Goal: Transaction & Acquisition: Purchase product/service

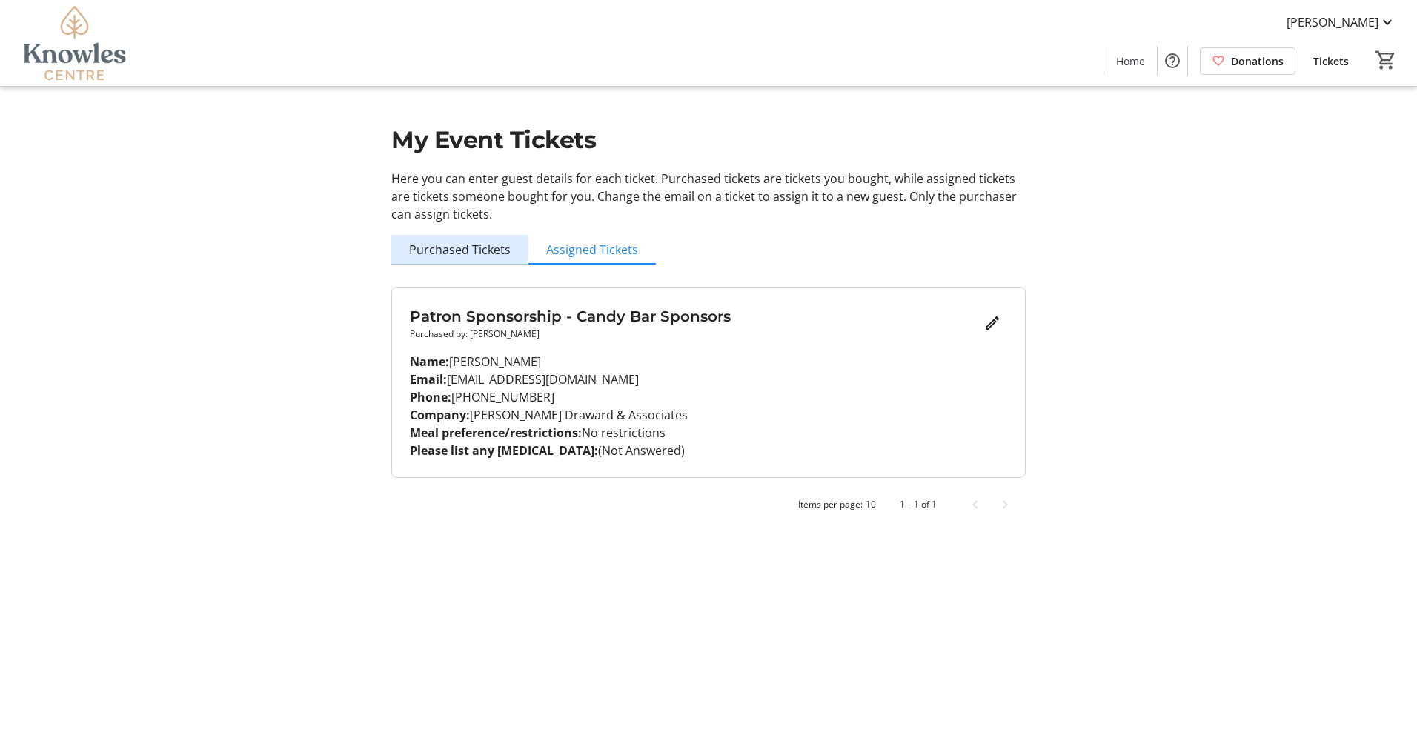
click at [450, 248] on span "Purchased Tickets" at bounding box center [460, 250] width 102 height 12
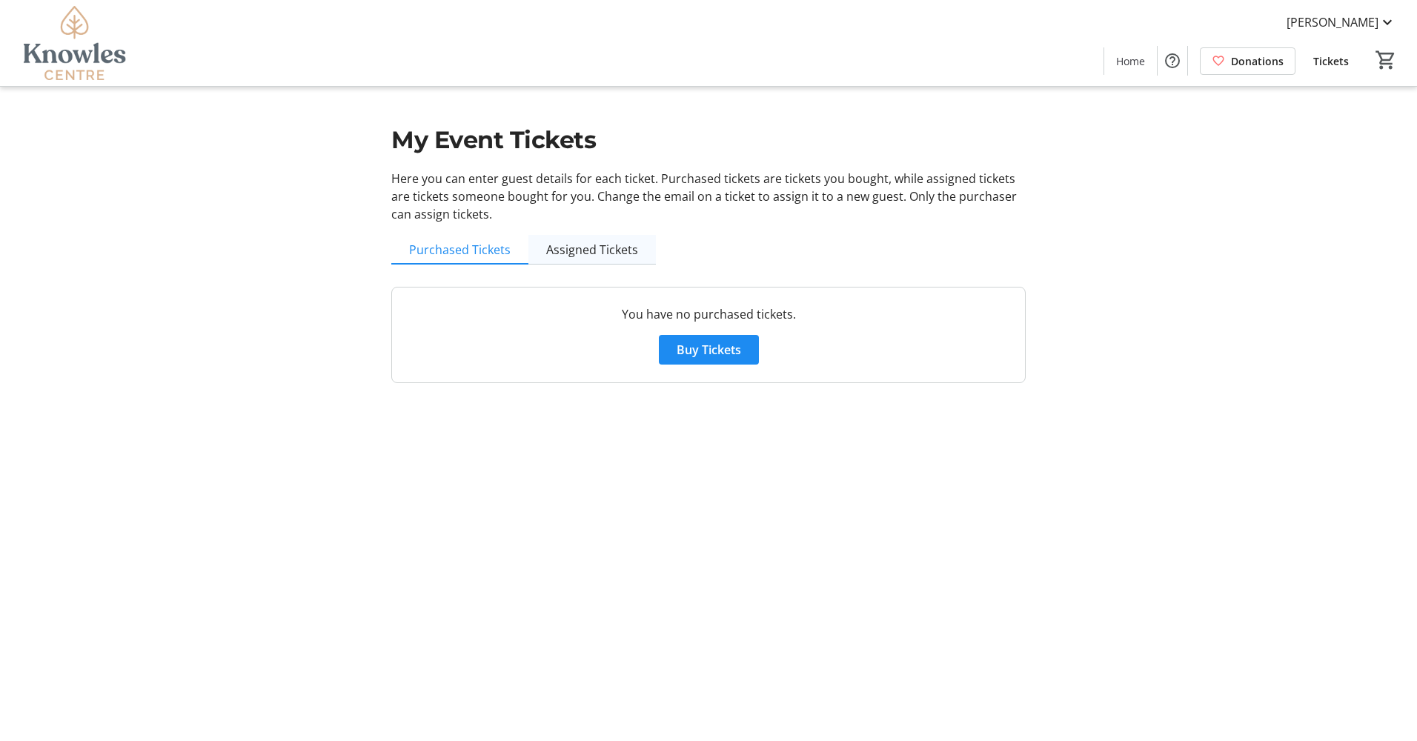
click at [560, 253] on span "Assigned Tickets" at bounding box center [592, 250] width 92 height 12
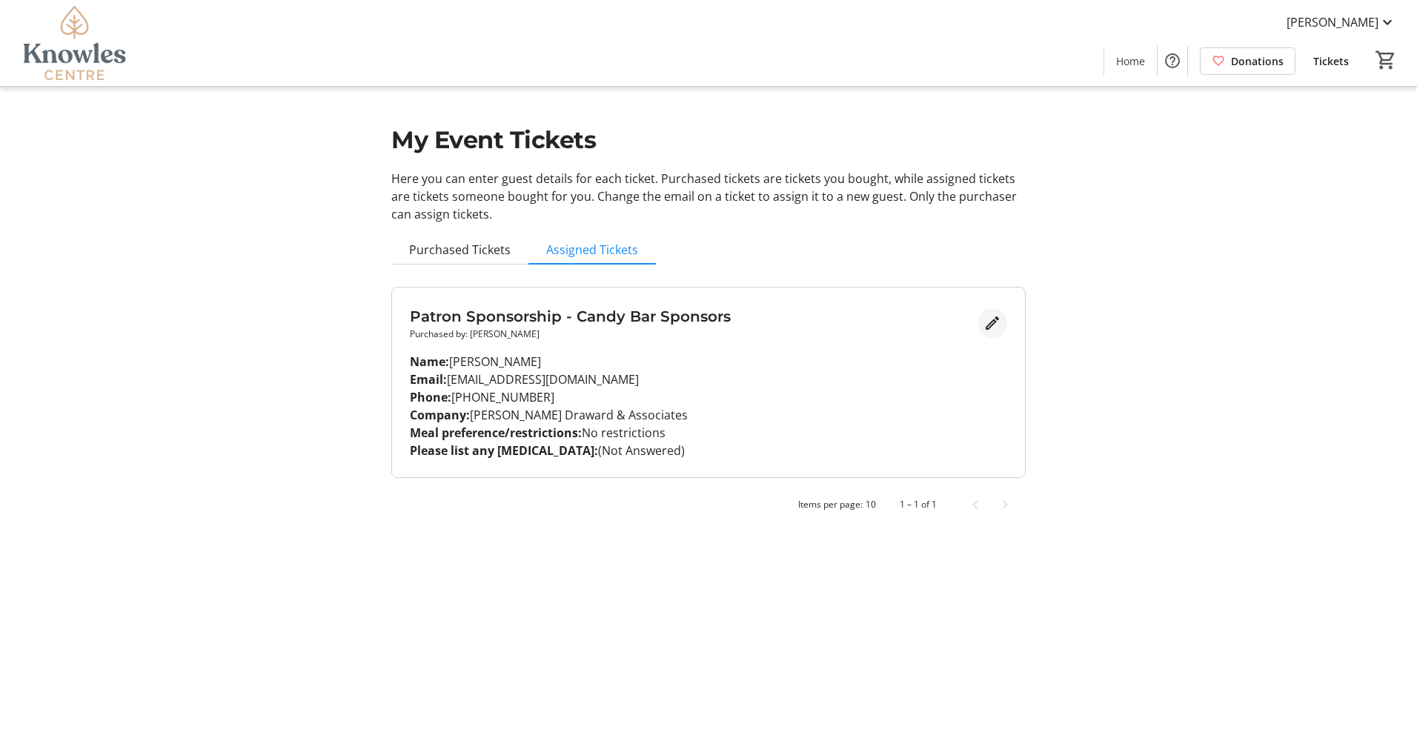
click at [992, 326] on mat-icon "Edit" at bounding box center [993, 323] width 18 height 18
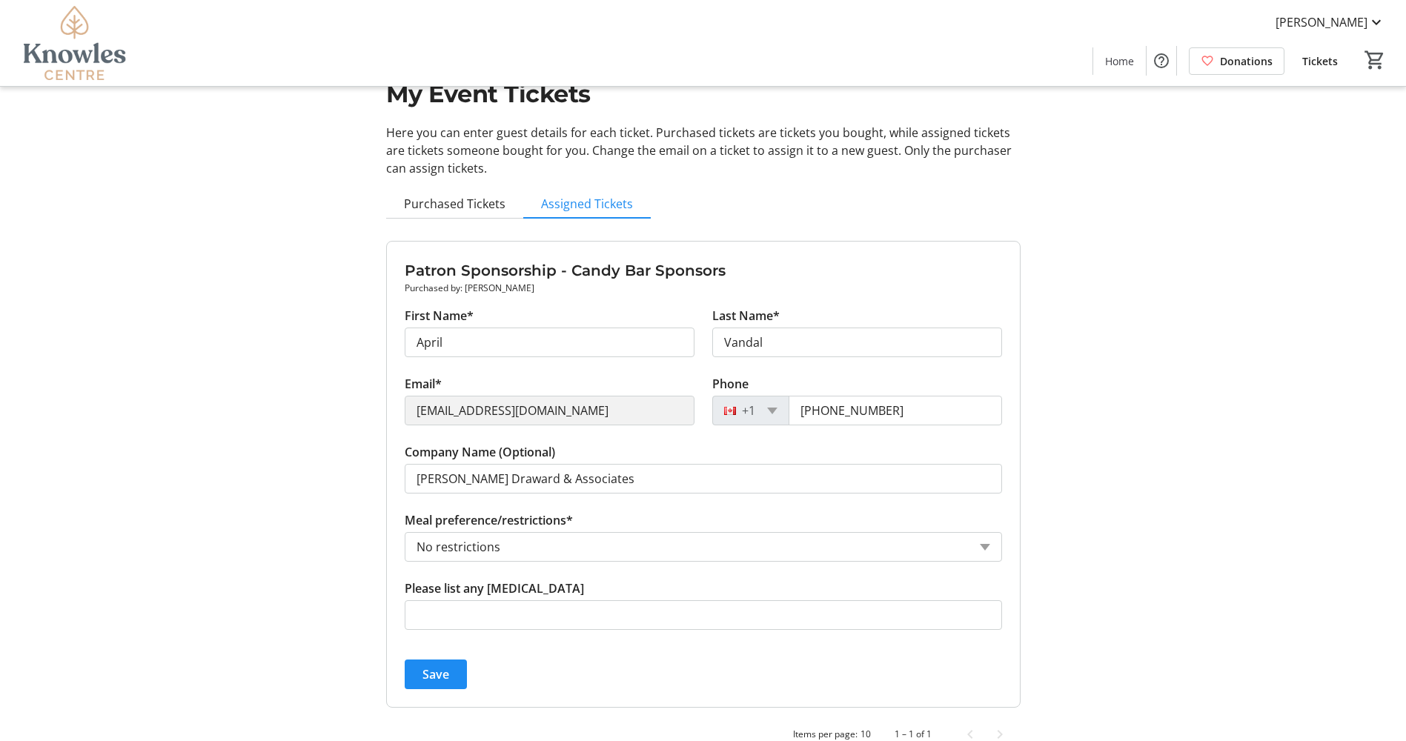
scroll to position [72, 0]
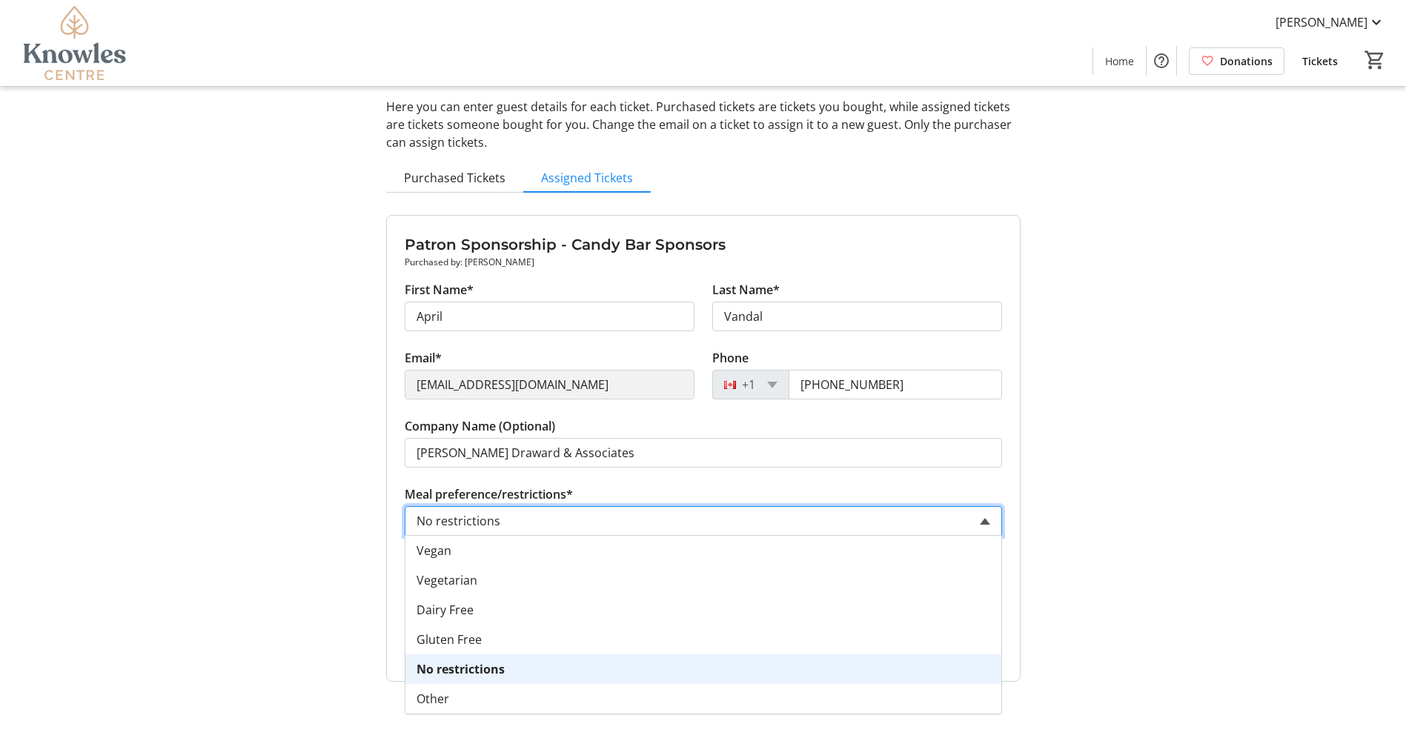
click at [985, 519] on span at bounding box center [985, 521] width 10 height 7
click at [1089, 510] on div "My Event Tickets Here you can enter guest details for each ticket. Purchased ti…" at bounding box center [703, 334] width 979 height 813
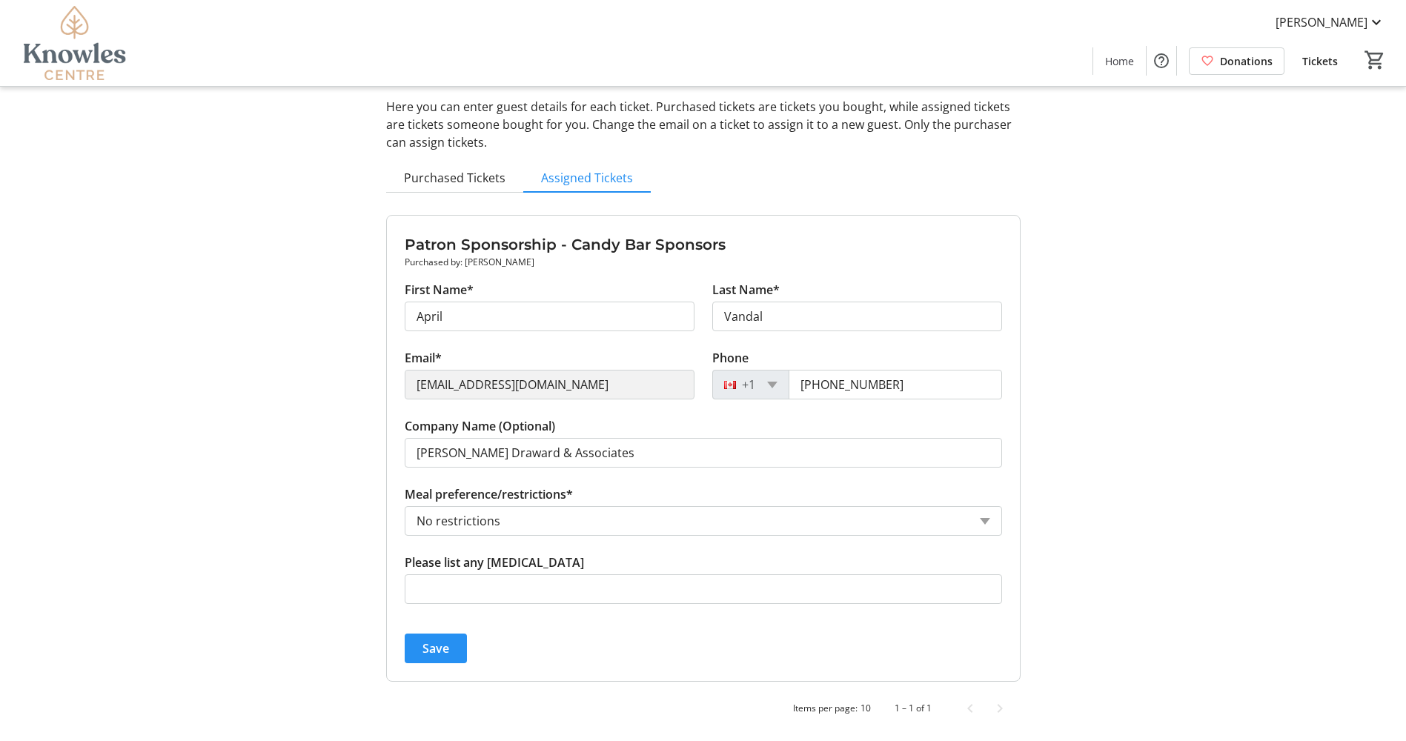
click at [432, 647] on span "Save" at bounding box center [436, 649] width 27 height 18
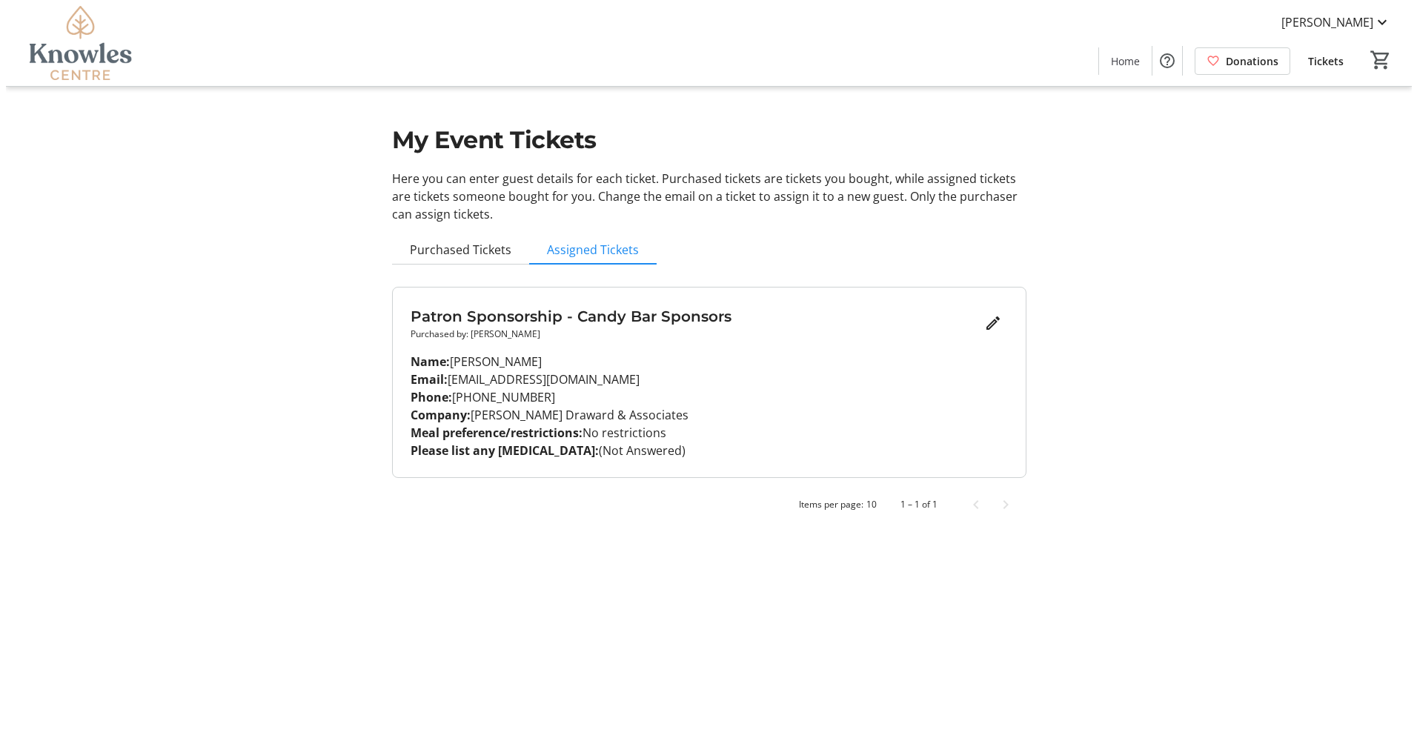
scroll to position [0, 0]
click at [459, 560] on mat-sidenav-content "April Vandal Home Donations Tickets 0 Home Donations Tickets My Event Tickets H…" at bounding box center [708, 370] width 1417 height 741
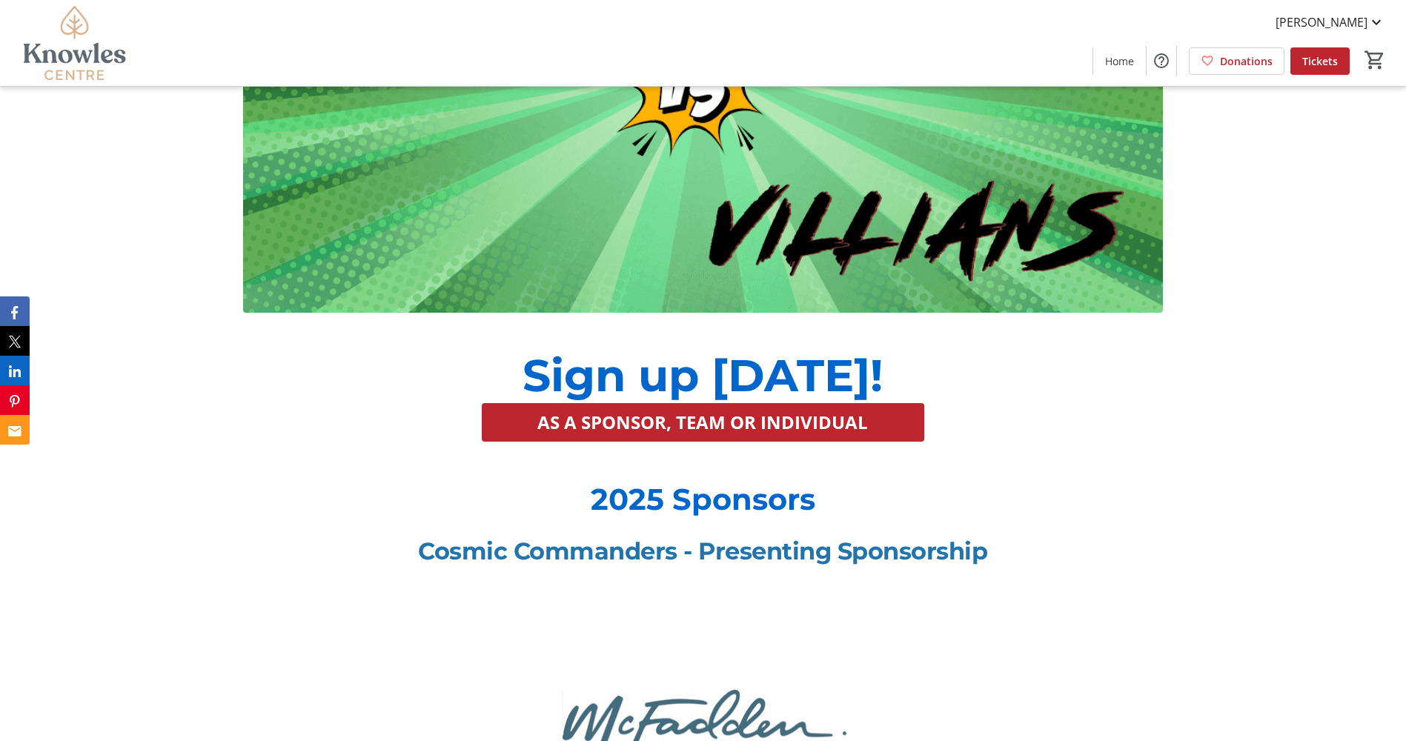
scroll to position [1705, 0]
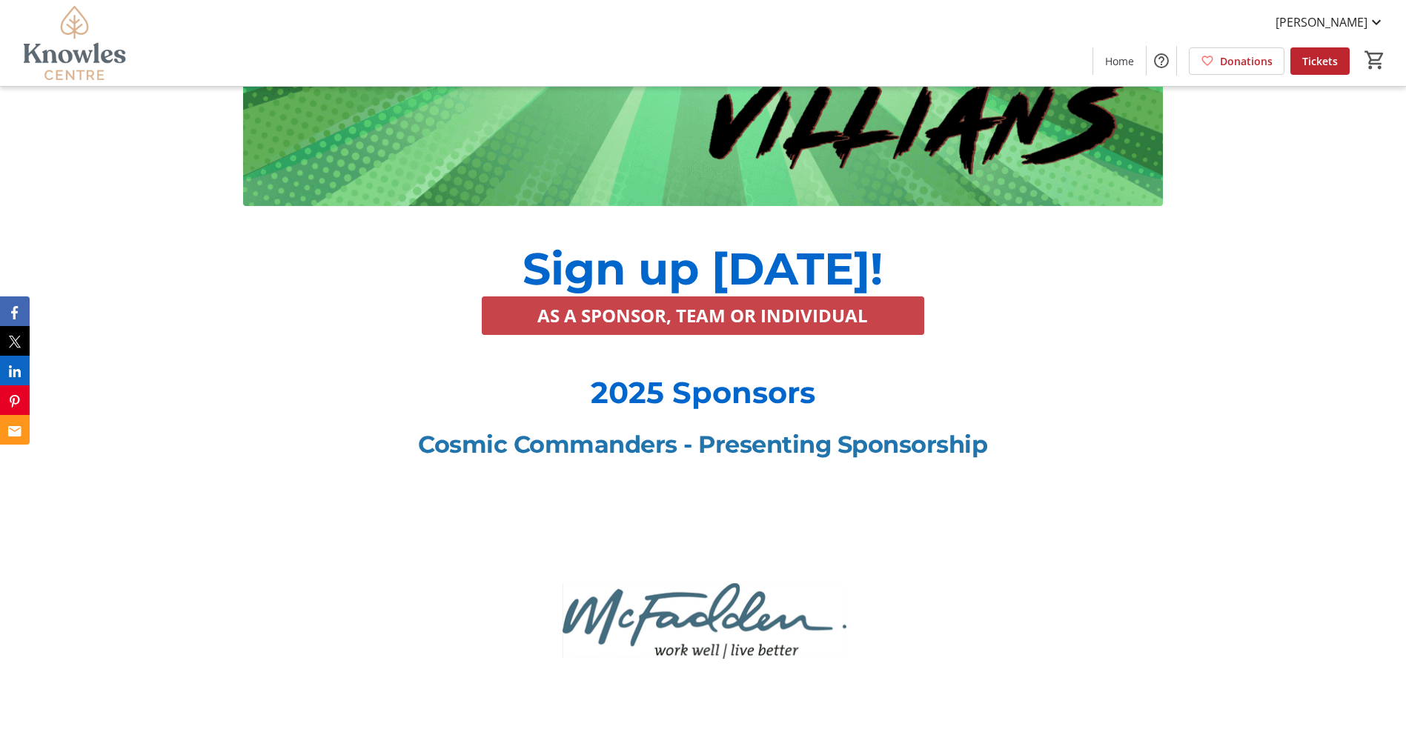
click at [722, 302] on span "AS A SPONSOR, TEAM OR INDIVIDUAL" at bounding box center [702, 315] width 331 height 27
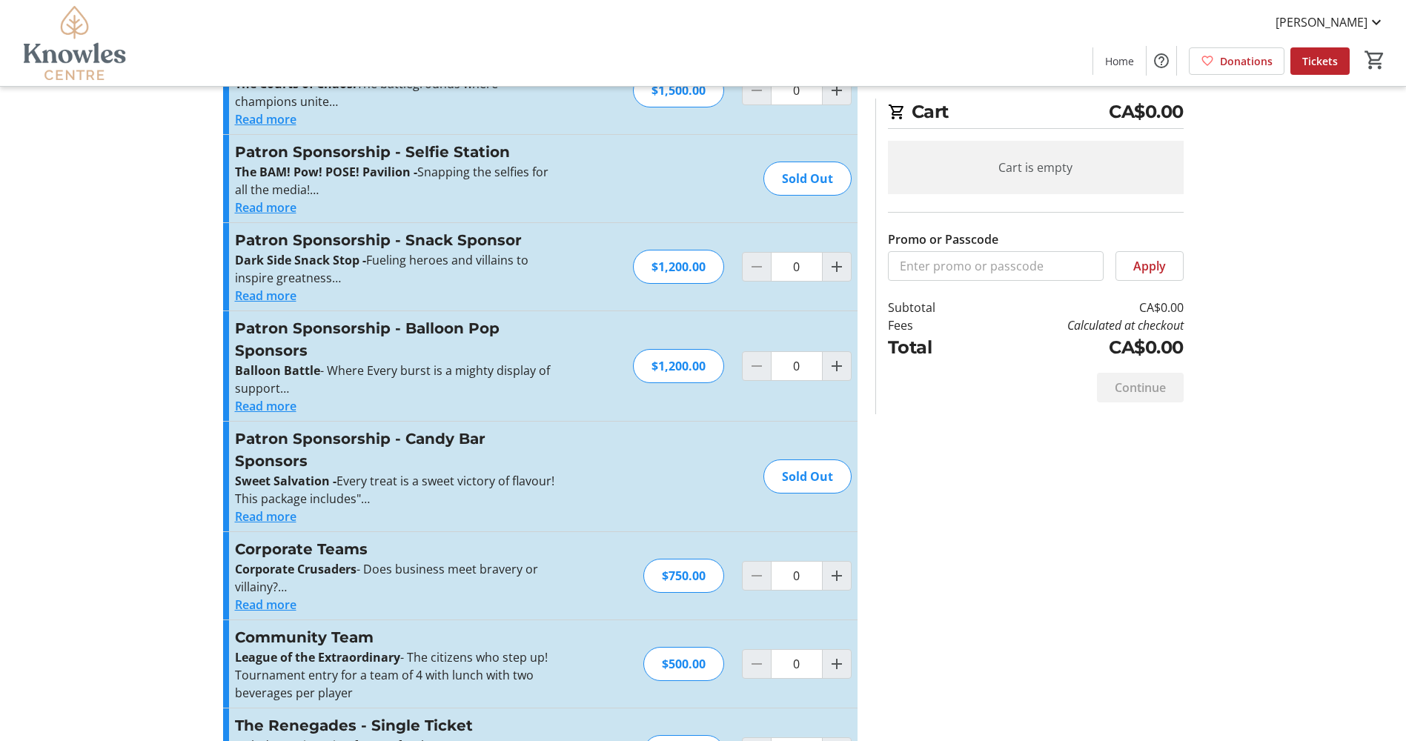
scroll to position [1014, 0]
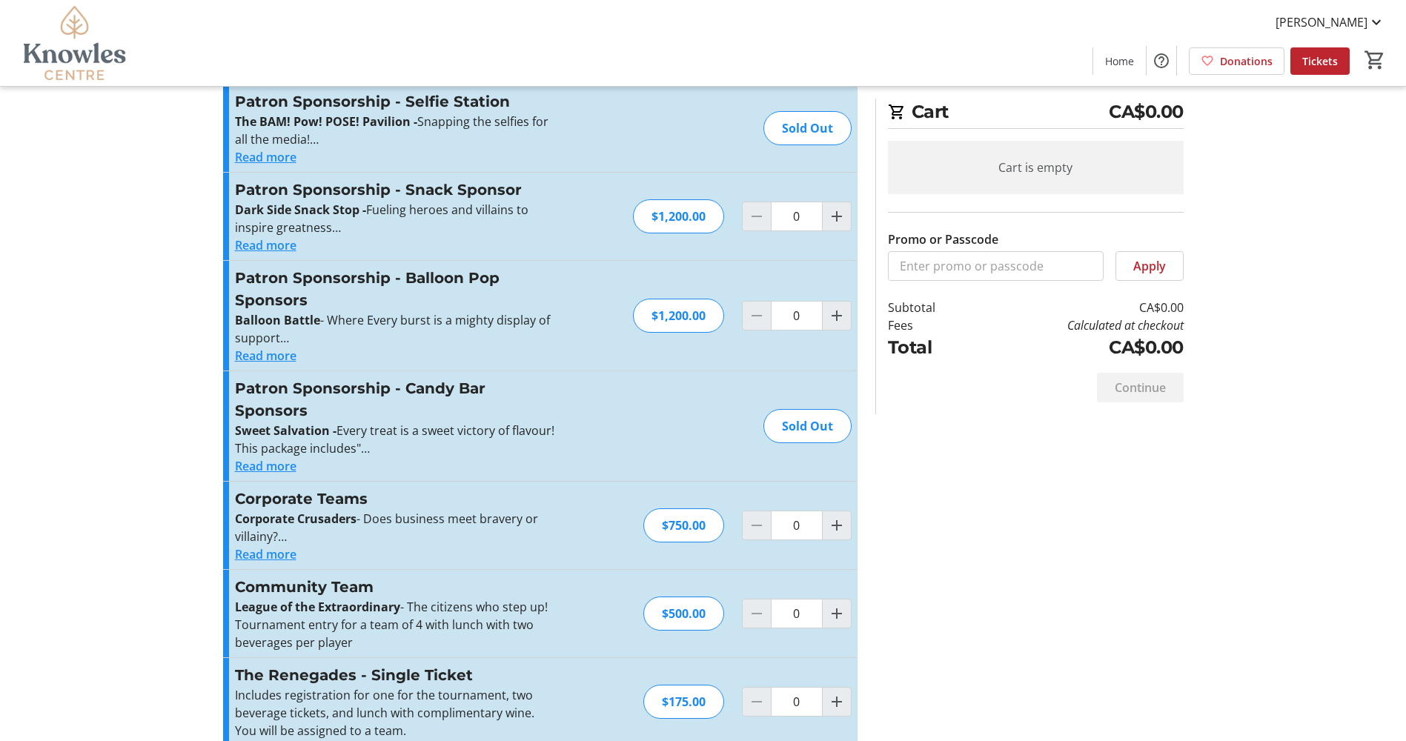
click at [258, 457] on button "Read more" at bounding box center [266, 466] width 62 height 18
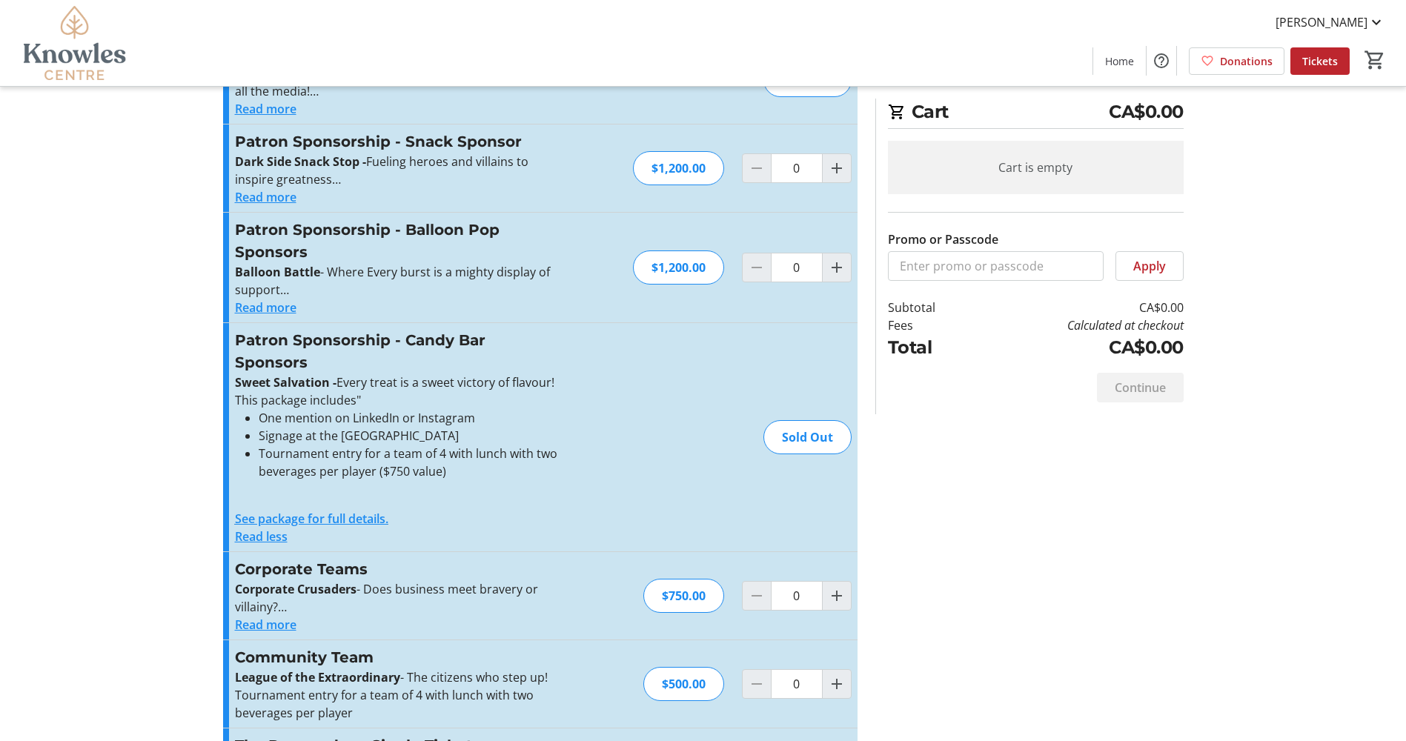
scroll to position [1088, 0]
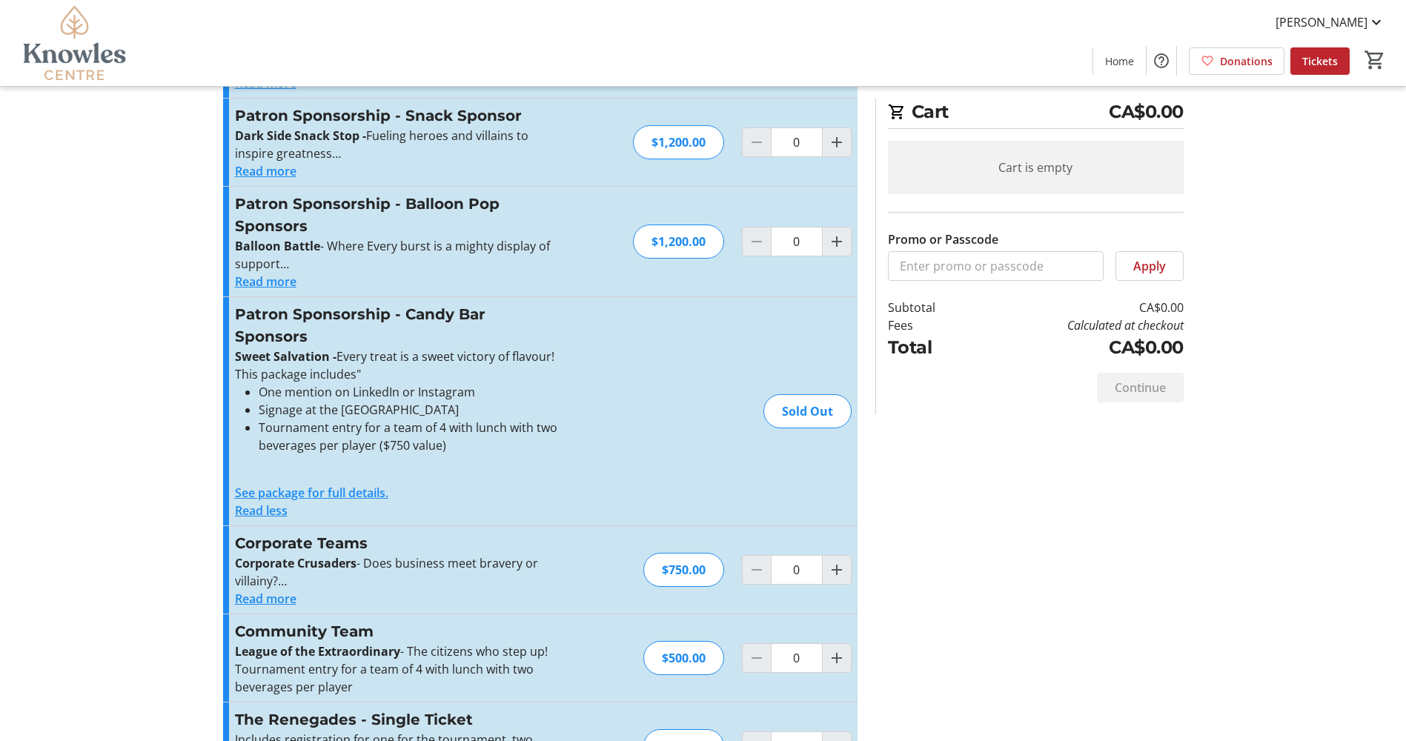
click at [305, 485] on link "See package for full details." at bounding box center [311, 493] width 153 height 16
